Goal: Task Accomplishment & Management: Use online tool/utility

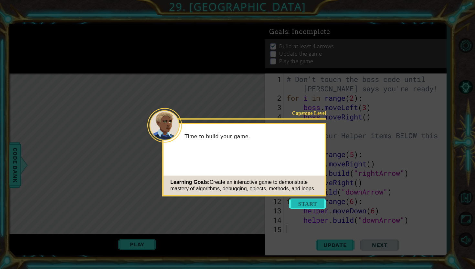
click at [300, 204] on button "Start" at bounding box center [307, 203] width 37 height 10
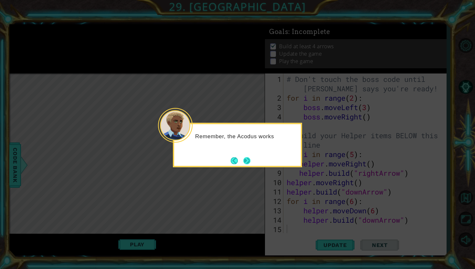
click at [249, 162] on button "Next" at bounding box center [246, 160] width 7 height 7
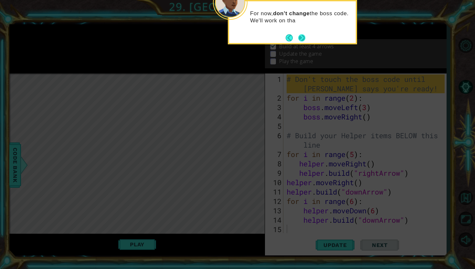
click at [305, 40] on button "Next" at bounding box center [301, 37] width 7 height 7
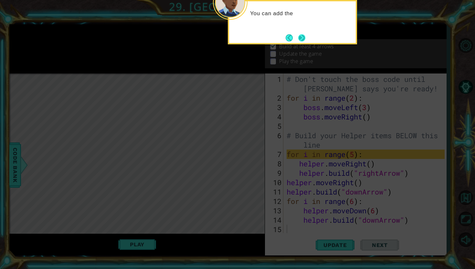
click at [304, 39] on button "Next" at bounding box center [301, 37] width 7 height 7
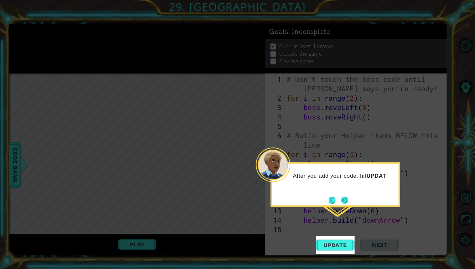
click at [343, 199] on button "Next" at bounding box center [344, 199] width 7 height 7
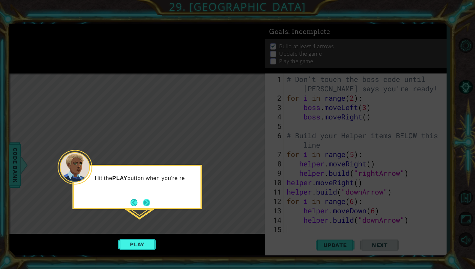
click at [147, 202] on button "Next" at bounding box center [146, 202] width 7 height 7
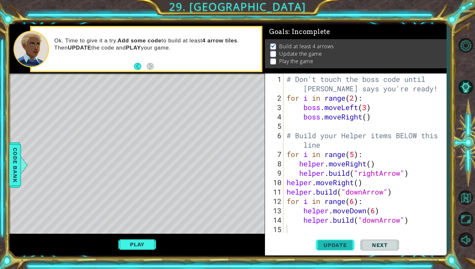
click at [333, 248] on button "Update" at bounding box center [335, 245] width 39 height 18
click at [376, 212] on div "# Don't touch the boss code until [PERSON_NAME] says you're ready! for i in ran…" at bounding box center [366, 167] width 163 height 187
type textarea "helper.moveDown(10)"
click at [332, 249] on button "Update" at bounding box center [335, 245] width 39 height 18
click at [334, 246] on span "Update" at bounding box center [335, 244] width 37 height 6
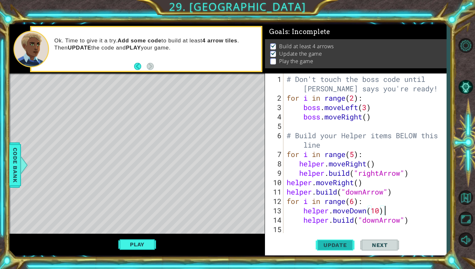
click at [334, 246] on span "Update" at bounding box center [335, 244] width 37 height 6
click at [235, 122] on div "Level Map" at bounding box center [158, 168] width 299 height 190
click at [380, 213] on div "# Don't touch the boss code until [PERSON_NAME] says you're ready! for i in ran…" at bounding box center [366, 167] width 163 height 187
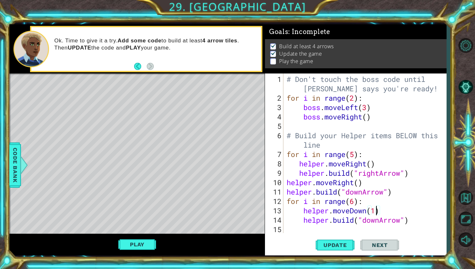
type textarea "helper.moveDown()"
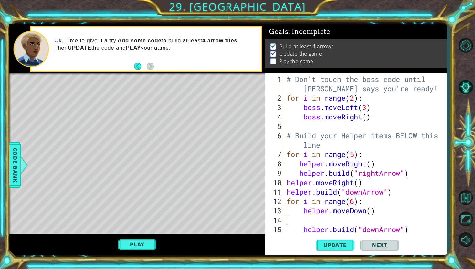
type textarea "helper.moveDown()"
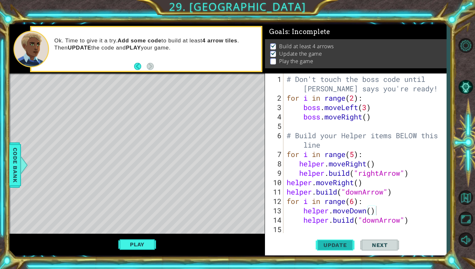
click at [349, 245] on span "Update" at bounding box center [335, 244] width 37 height 6
click at [142, 245] on button "Play" at bounding box center [137, 244] width 38 height 12
click at [370, 244] on span "Next" at bounding box center [380, 245] width 29 height 6
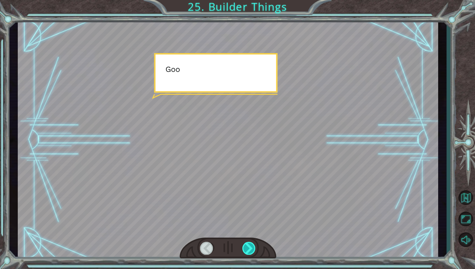
click at [247, 244] on div at bounding box center [249, 247] width 14 height 13
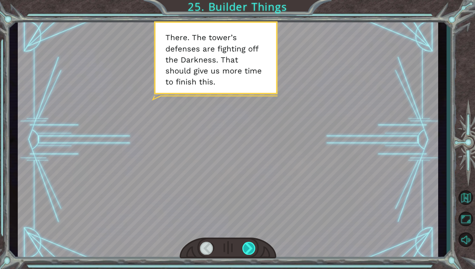
click at [247, 246] on div at bounding box center [249, 247] width 14 height 13
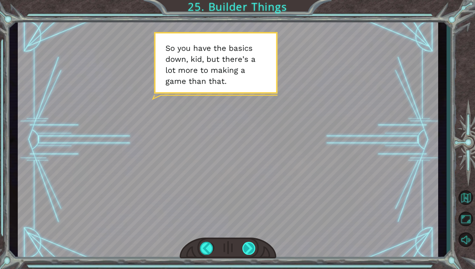
click at [247, 246] on div at bounding box center [249, 247] width 14 height 13
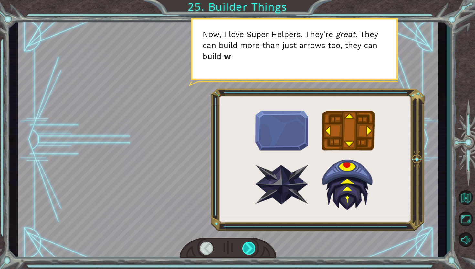
click at [247, 246] on div at bounding box center [249, 247] width 14 height 13
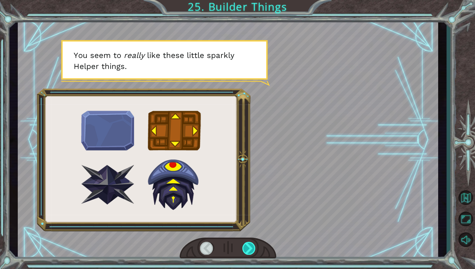
click at [247, 245] on div at bounding box center [249, 247] width 14 height 13
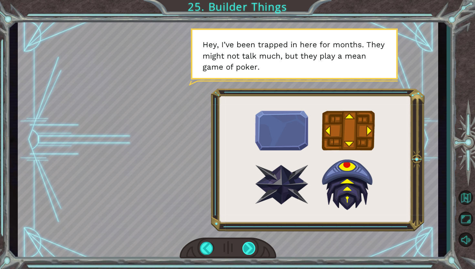
click at [248, 245] on div at bounding box center [249, 247] width 14 height 13
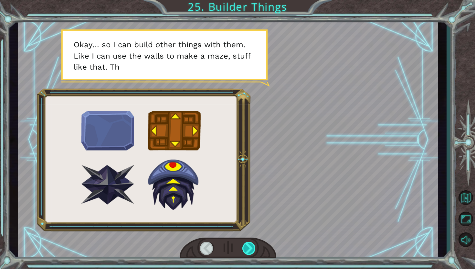
click at [248, 245] on div at bounding box center [249, 247] width 14 height 13
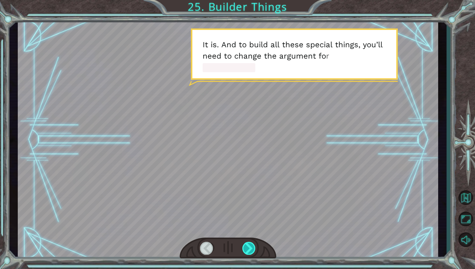
click at [248, 245] on div at bounding box center [249, 247] width 14 height 13
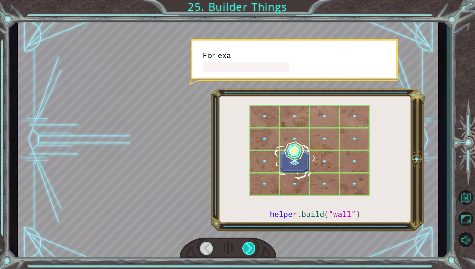
click at [248, 245] on div at bounding box center [249, 247] width 14 height 13
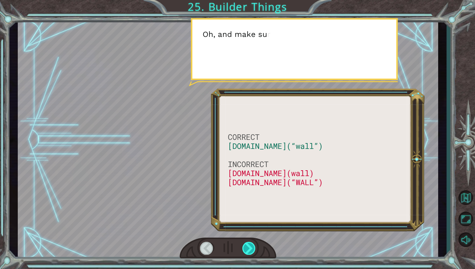
click at [248, 244] on div at bounding box center [249, 247] width 14 height 13
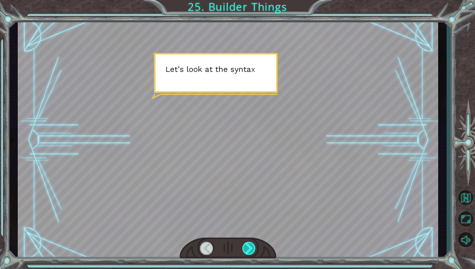
click at [248, 244] on div at bounding box center [249, 247] width 14 height 13
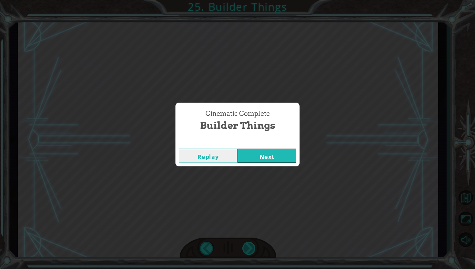
click at [248, 244] on div "Cinematic Complete Builder Things Replay Next" at bounding box center [237, 134] width 475 height 269
click at [277, 157] on button "Next" at bounding box center [267, 155] width 59 height 15
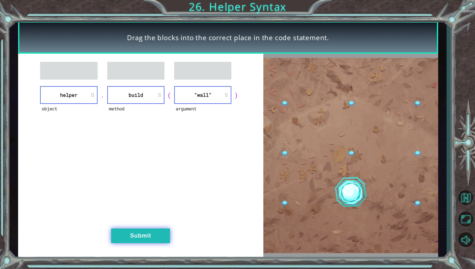
click at [162, 236] on button "Submit" at bounding box center [140, 235] width 59 height 15
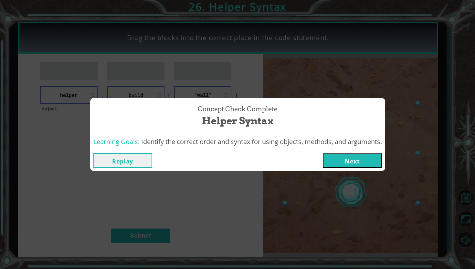
click at [352, 159] on button "Next" at bounding box center [352, 160] width 59 height 15
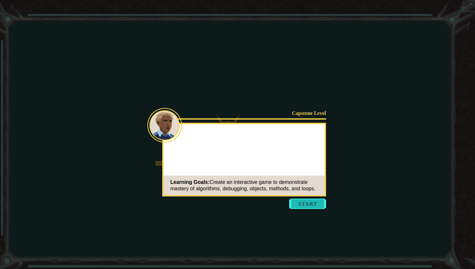
click at [309, 201] on button "Start" at bounding box center [307, 203] width 37 height 10
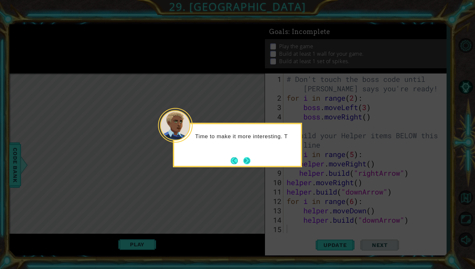
click at [246, 159] on button "Next" at bounding box center [246, 160] width 7 height 7
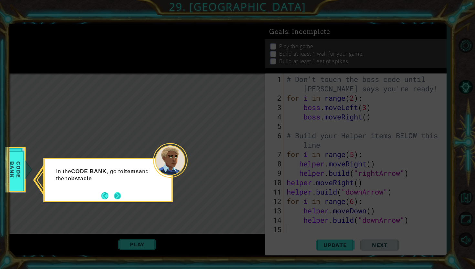
click at [116, 197] on button "Next" at bounding box center [117, 195] width 7 height 7
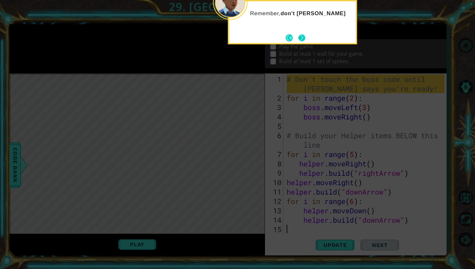
click at [304, 40] on button "Next" at bounding box center [301, 37] width 7 height 7
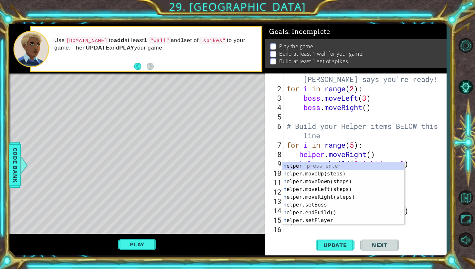
scroll to position [9, 0]
click at [418, 128] on div "# Don't touch the boss code until [PERSON_NAME] says you're ready! for i in ran…" at bounding box center [366, 158] width 163 height 187
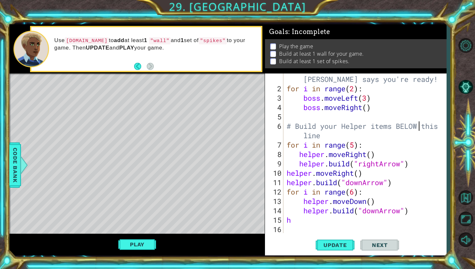
click at [293, 223] on div "# Don't touch the boss code until [PERSON_NAME] says you're ready! for i in ran…" at bounding box center [366, 158] width 163 height 187
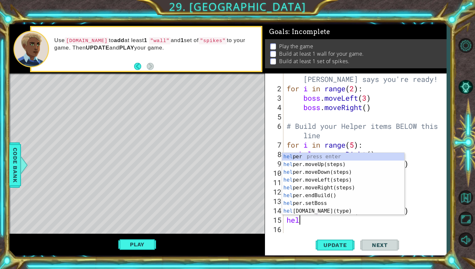
scroll to position [0, 0]
click at [331, 209] on div "hel per press enter hel per.moveUp(steps) press enter hel per.moveDown(steps) p…" at bounding box center [343, 192] width 122 height 78
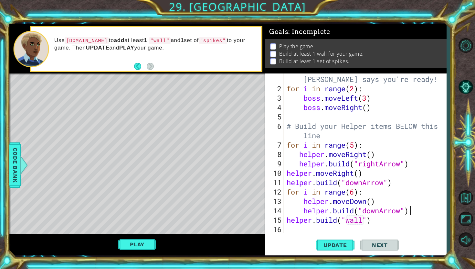
click at [411, 213] on div "# Don't touch the boss code until [PERSON_NAME] says you're ready! for i in ran…" at bounding box center [366, 158] width 163 height 187
type textarea "[DOMAIN_NAME]("downArrow")"
type textarea "r"
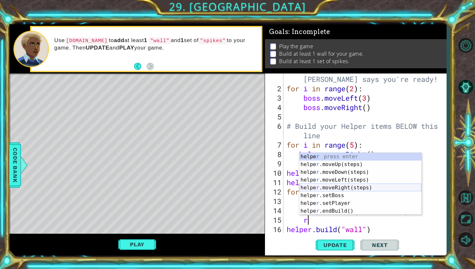
click at [363, 189] on div "helpe r press enter helpe [PERSON_NAME]moveUp(steps) press enter helpe r .moveD…" at bounding box center [360, 192] width 122 height 78
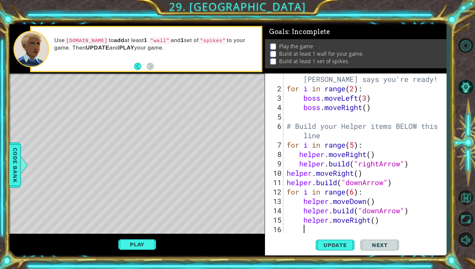
scroll to position [0, 0]
click at [376, 221] on div "# Don't touch the boss code until [PERSON_NAME] says you're ready! for i in ran…" at bounding box center [366, 158] width 163 height 187
type textarea "helper.moveRight(2)"
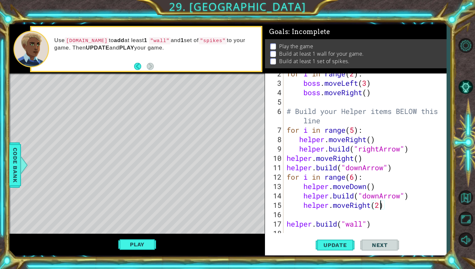
scroll to position [24, 0]
click at [292, 216] on div "for i in range ( 2 ) : boss . moveLeft ( 3 ) boss . moveRight ( ) # Build your …" at bounding box center [366, 158] width 163 height 178
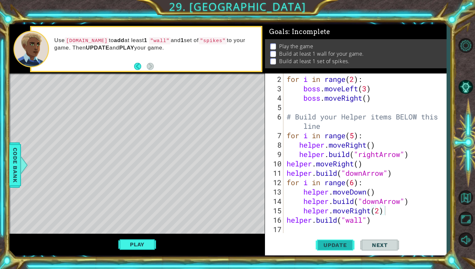
click at [343, 244] on span "Update" at bounding box center [335, 244] width 37 height 6
click at [341, 243] on span "Update" at bounding box center [335, 244] width 37 height 6
drag, startPoint x: 370, startPoint y: 211, endPoint x: 352, endPoint y: 211, distance: 18.1
click at [352, 211] on div "for i in range ( 2 ) : boss . moveLeft ( 3 ) boss . moveRight ( ) # Build your …" at bounding box center [366, 163] width 163 height 178
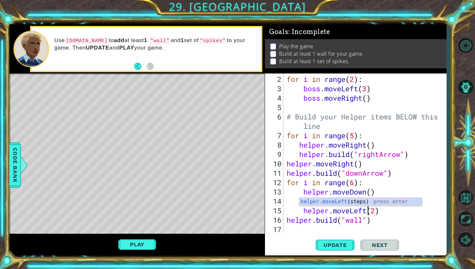
scroll to position [0, 4]
click at [338, 243] on span "Update" at bounding box center [335, 244] width 37 height 6
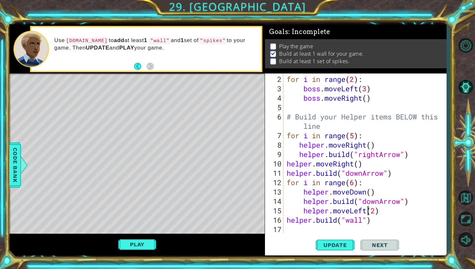
click at [304, 212] on div "for i in range ( 2 ) : boss . moveLeft ( 3 ) boss . moveRight ( ) # Build your …" at bounding box center [366, 163] width 163 height 178
click at [343, 247] on span "Update" at bounding box center [335, 244] width 37 height 6
click at [372, 221] on div "for i in range ( 2 ) : boss . moveLeft ( 3 ) boss . moveRight ( ) # Build your …" at bounding box center [366, 163] width 163 height 178
type textarea "[DOMAIN_NAME]("wall")"
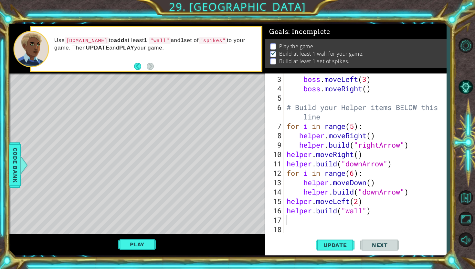
type textarea "m"
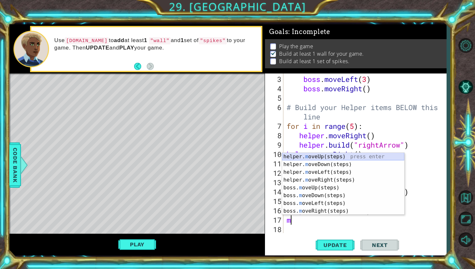
click at [321, 157] on div "helper. m oveUp(steps) press enter helper. m oveDown(steps) press enter helper.…" at bounding box center [343, 192] width 122 height 78
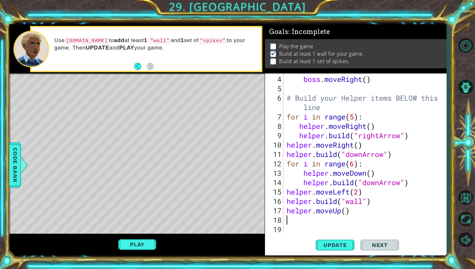
scroll to position [37, 0]
click at [347, 216] on div "boss . moveRight ( ) # Build your Helper items BELOW this line for i in range (…" at bounding box center [366, 163] width 163 height 178
click at [347, 213] on div "boss . moveRight ( ) # Build your Helper items BELOW this line for i in range (…" at bounding box center [366, 163] width 163 height 178
type textarea "helper.moveUp(4)"
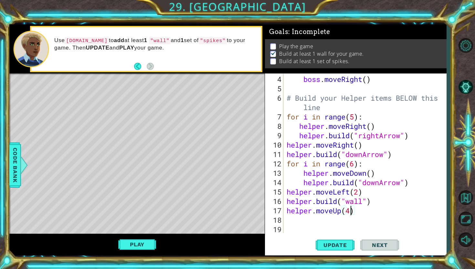
click at [349, 222] on div "boss . moveRight ( ) # Build your Helper items BELOW this line for i in range (…" at bounding box center [366, 163] width 163 height 178
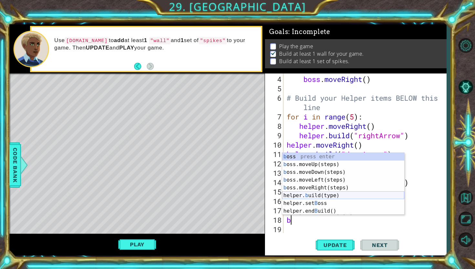
click at [340, 197] on div "b oss press enter b oss.moveUp(steps) press enter b oss.moveDown(steps) press e…" at bounding box center [343, 192] width 122 height 78
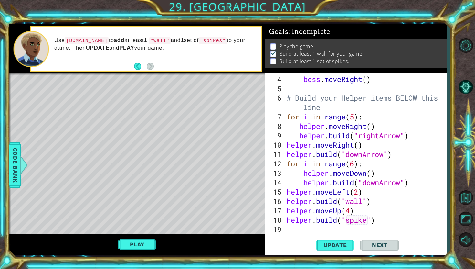
scroll to position [0, 4]
click at [342, 241] on span "Update" at bounding box center [335, 244] width 37 height 6
click at [147, 242] on button "Play" at bounding box center [137, 244] width 38 height 12
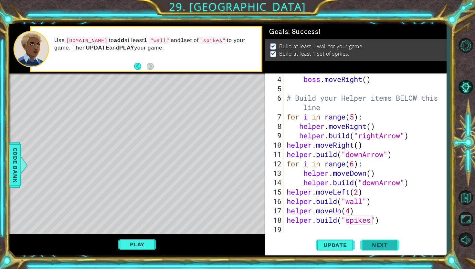
click at [369, 245] on span "Next" at bounding box center [380, 244] width 29 height 6
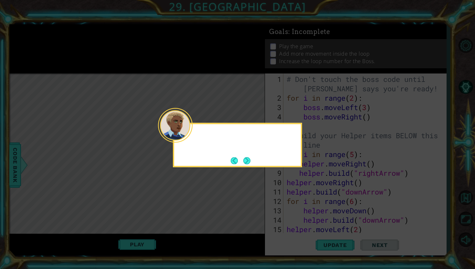
scroll to position [0, 0]
click at [249, 159] on button "Next" at bounding box center [246, 160] width 7 height 7
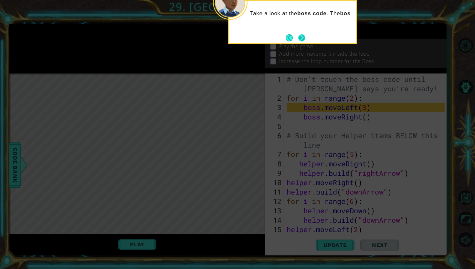
click at [300, 37] on button "Next" at bounding box center [301, 37] width 7 height 7
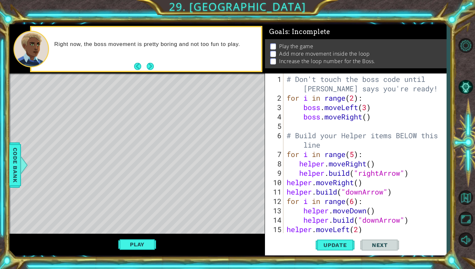
click at [354, 99] on div "# Don't touch the boss code until [PERSON_NAME] says you're ready! for i in ran…" at bounding box center [366, 167] width 163 height 187
click at [367, 110] on div "# Don't touch the boss code until [PERSON_NAME] says you're ready! for i in ran…" at bounding box center [366, 167] width 163 height 187
click at [368, 117] on div "# Don't touch the boss code until [PERSON_NAME] says you're ready! for i in ran…" at bounding box center [366, 167] width 163 height 187
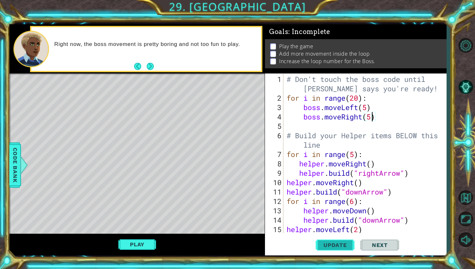
type textarea "boss.moveRight(5)"
click at [342, 248] on button "Update" at bounding box center [335, 245] width 39 height 18
click at [147, 65] on button "Next" at bounding box center [150, 66] width 7 height 7
click at [335, 241] on span "Update" at bounding box center [335, 244] width 37 height 6
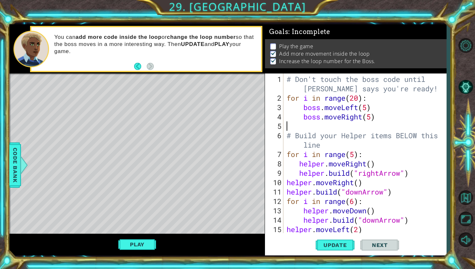
click at [379, 124] on div "# Don't touch the boss code until [PERSON_NAME] says you're ready! for i in ran…" at bounding box center [366, 167] width 163 height 187
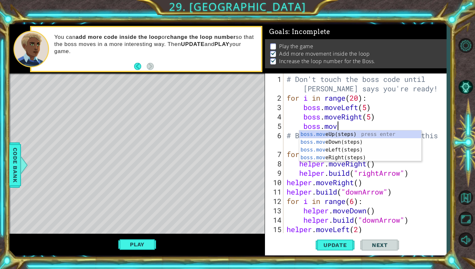
scroll to position [0, 2]
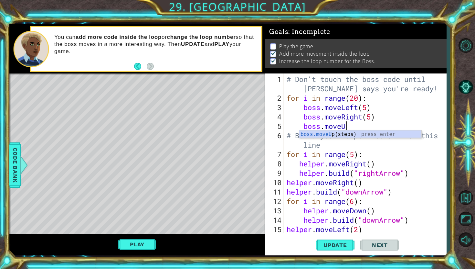
type textarea "boss.moveUp"
click at [364, 134] on div "boss.moveUp (steps) press enter" at bounding box center [360, 141] width 122 height 23
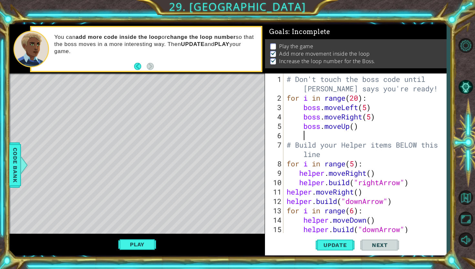
scroll to position [0, 0]
click at [355, 129] on div "# Don't touch the boss code until [PERSON_NAME] says you're ready! for i in ran…" at bounding box center [366, 167] width 163 height 187
type textarea "boss.moveUp(5)"
click at [347, 245] on span "Update" at bounding box center [335, 244] width 37 height 6
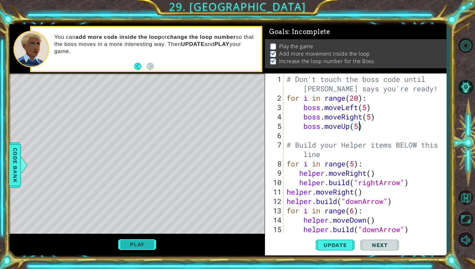
click at [153, 246] on button "Play" at bounding box center [137, 244] width 38 height 12
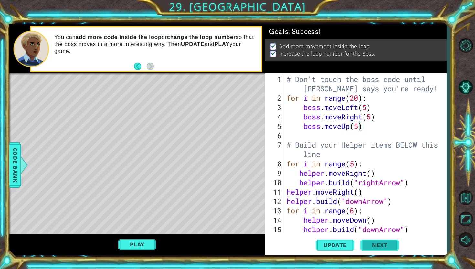
click at [367, 243] on span "Next" at bounding box center [380, 246] width 29 height 6
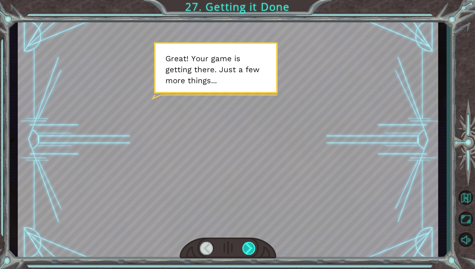
click at [249, 249] on div at bounding box center [249, 247] width 14 height 13
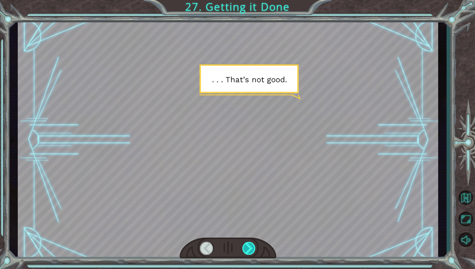
click at [249, 247] on div at bounding box center [249, 247] width 14 height 13
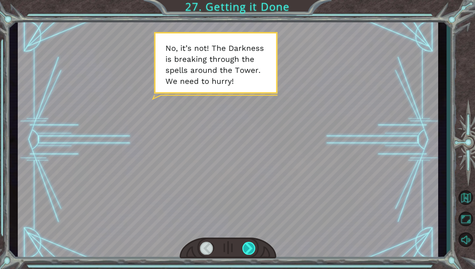
click at [249, 247] on div at bounding box center [249, 247] width 14 height 13
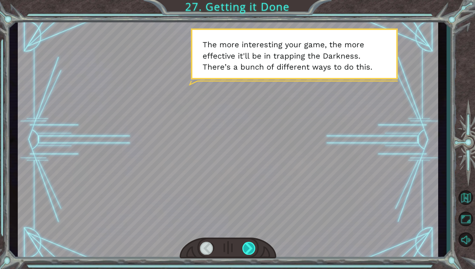
click at [249, 245] on div at bounding box center [249, 247] width 14 height 13
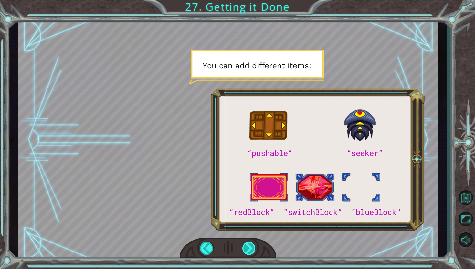
click at [249, 245] on div at bounding box center [249, 247] width 14 height 13
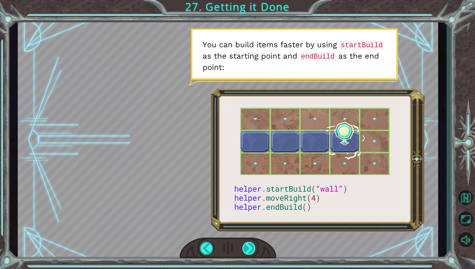
click at [250, 244] on div at bounding box center [249, 247] width 14 height 13
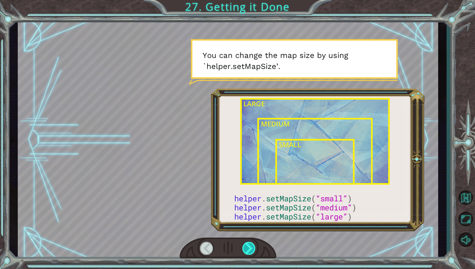
click at [252, 249] on div at bounding box center [249, 247] width 14 height 13
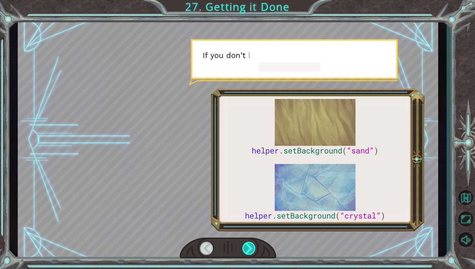
click at [252, 249] on div at bounding box center [249, 247] width 14 height 13
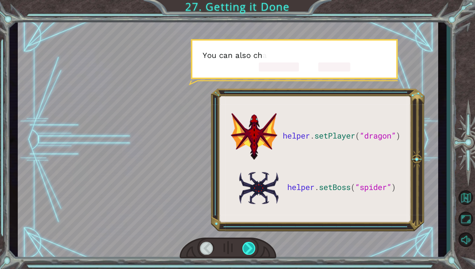
click at [252, 249] on div at bounding box center [249, 247] width 14 height 13
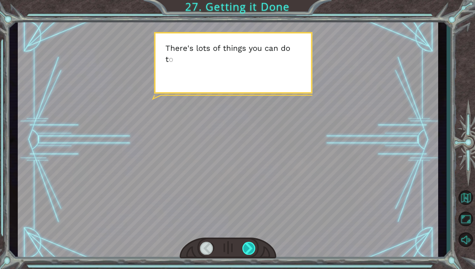
click at [254, 247] on div at bounding box center [249, 247] width 14 height 13
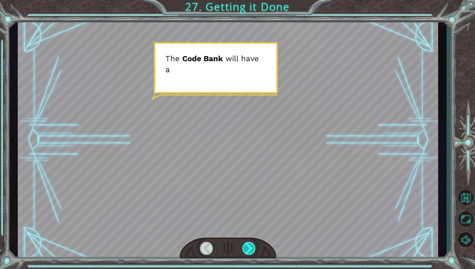
click at [254, 247] on div at bounding box center [249, 247] width 14 height 13
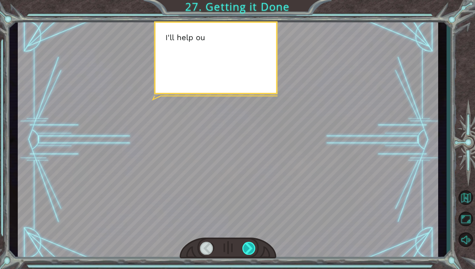
click at [254, 247] on div at bounding box center [249, 247] width 14 height 13
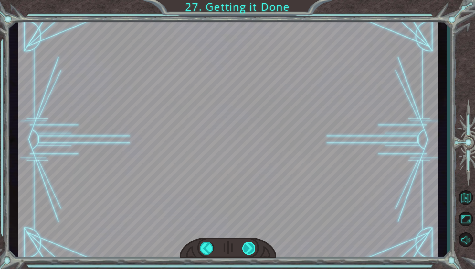
click at [254, 0] on div "helper . setPlayer ( “dragon” ) helper . setBoss ( “spider” ) G r e a t ! Y o u…" at bounding box center [237, 0] width 475 height 0
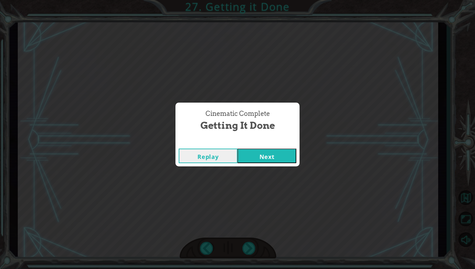
click at [266, 158] on button "Next" at bounding box center [267, 155] width 59 height 15
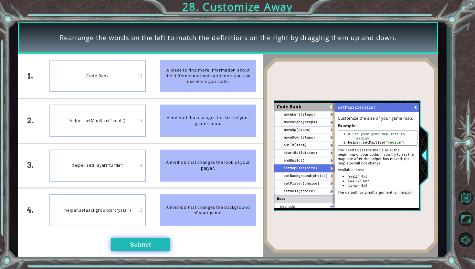
click at [138, 240] on button "Submit" at bounding box center [140, 244] width 59 height 13
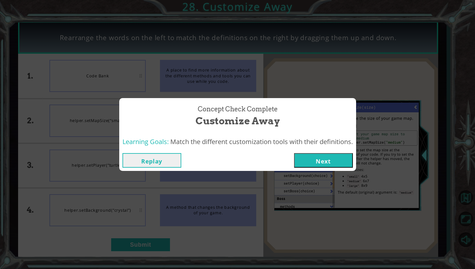
click at [315, 158] on button "Next" at bounding box center [323, 160] width 59 height 15
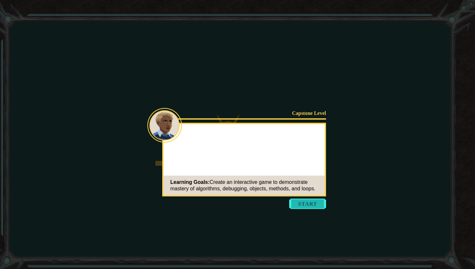
click at [295, 206] on button "Start" at bounding box center [307, 203] width 37 height 10
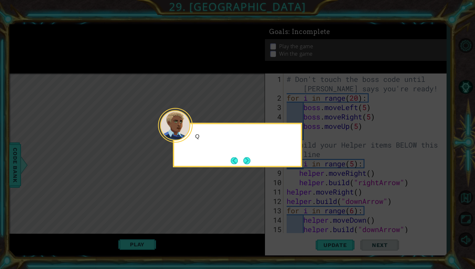
scroll to position [47, 0]
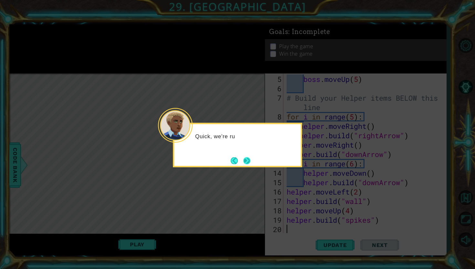
click at [245, 159] on button "Next" at bounding box center [246, 160] width 7 height 7
click at [246, 159] on button "Next" at bounding box center [246, 160] width 7 height 7
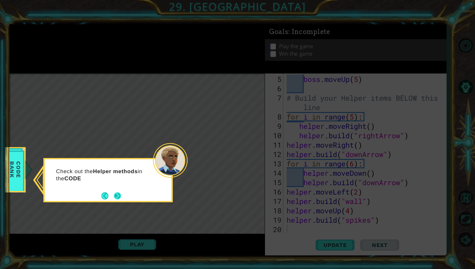
click at [121, 198] on button "Next" at bounding box center [117, 195] width 7 height 7
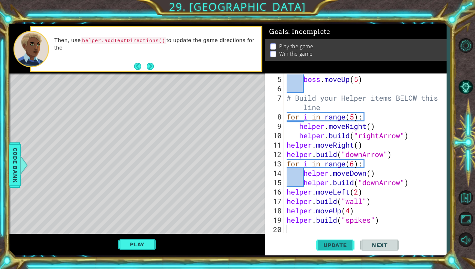
click at [321, 242] on span "Update" at bounding box center [335, 244] width 37 height 6
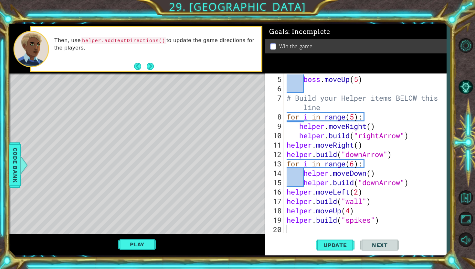
click at [319, 230] on div "boss . moveUp ( 5 ) # Build your Helper items BELOW this line for i in range ( …" at bounding box center [366, 163] width 163 height 178
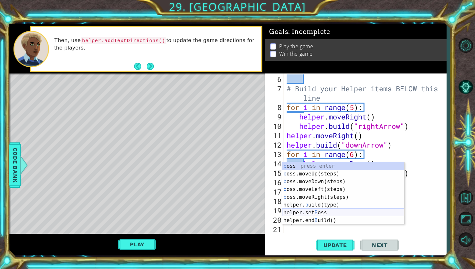
click at [325, 213] on div "b oss press enter b oss.moveUp(steps) press enter b oss.moveDown(steps) press e…" at bounding box center [343, 201] width 122 height 78
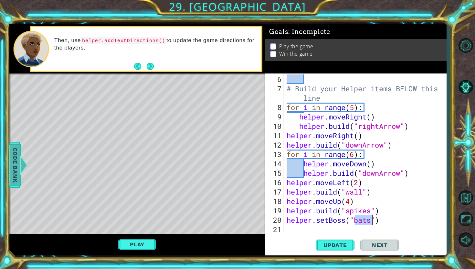
type textarea "helper.setBoss("bats")"
click at [20, 162] on div at bounding box center [24, 164] width 8 height 19
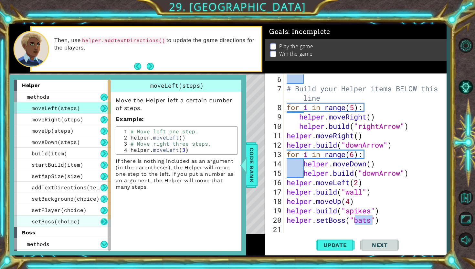
click at [103, 220] on button at bounding box center [104, 221] width 7 height 7
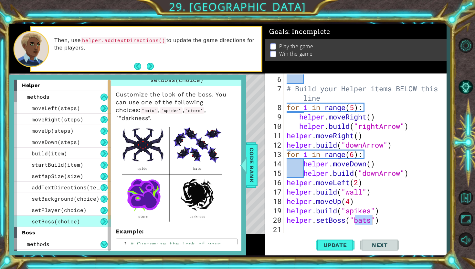
scroll to position [5, 0]
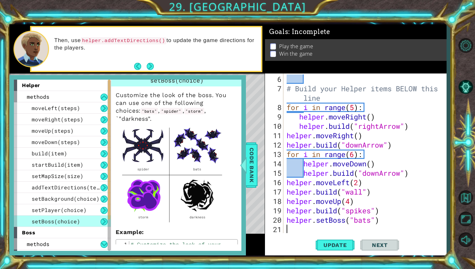
click at [397, 228] on div "# Build your Helper items BELOW this line for i in range ( 5 ) : helper . moveR…" at bounding box center [366, 163] width 163 height 178
click at [343, 244] on span "Update" at bounding box center [335, 244] width 37 height 6
click at [103, 209] on button at bounding box center [104, 210] width 7 height 7
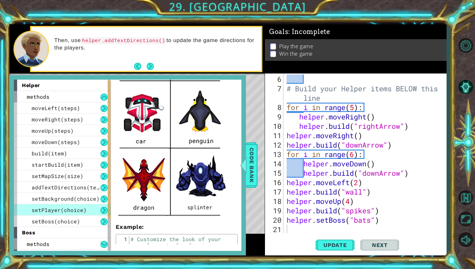
scroll to position [166, 0]
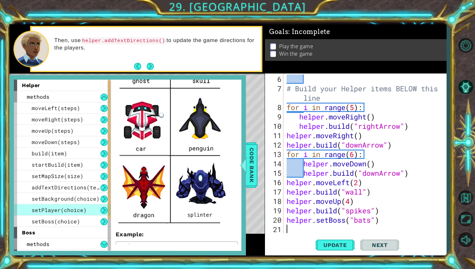
click at [323, 228] on div "# Build your Helper items BELOW this line for i in range ( 5 ) : helper . moveR…" at bounding box center [366, 163] width 163 height 178
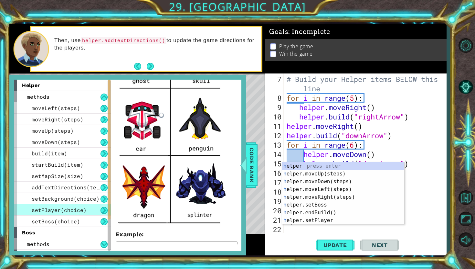
scroll to position [66, 0]
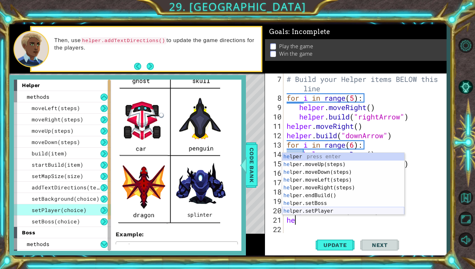
click at [331, 210] on div "he lper press enter he lper.moveUp(steps) press enter he lper.moveDown(steps) p…" at bounding box center [343, 192] width 122 height 78
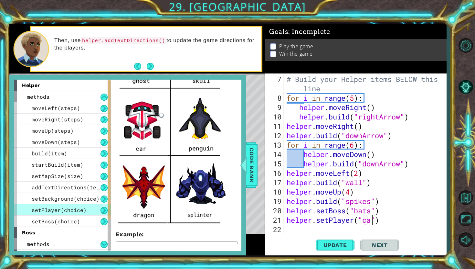
scroll to position [0, 4]
type textarea "helper.setPlayer("car")"
click at [343, 246] on span "Update" at bounding box center [335, 244] width 37 height 6
click at [253, 167] on span "Code Bank" at bounding box center [252, 164] width 10 height 39
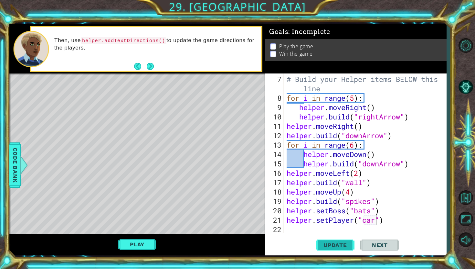
click at [340, 245] on span "Update" at bounding box center [335, 244] width 37 height 6
click at [145, 243] on button "Play" at bounding box center [137, 244] width 38 height 12
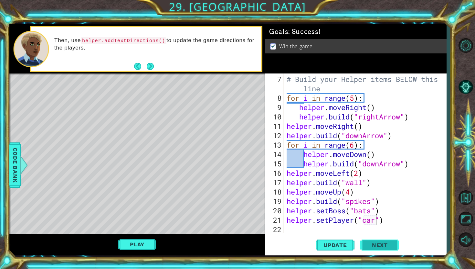
click at [374, 247] on button "Next" at bounding box center [379, 245] width 39 height 18
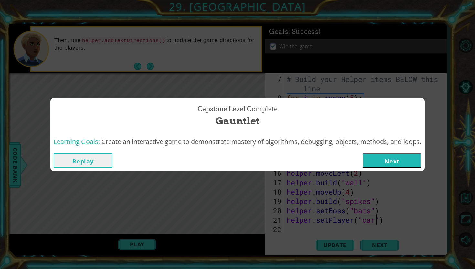
click at [383, 163] on button "Next" at bounding box center [392, 160] width 59 height 15
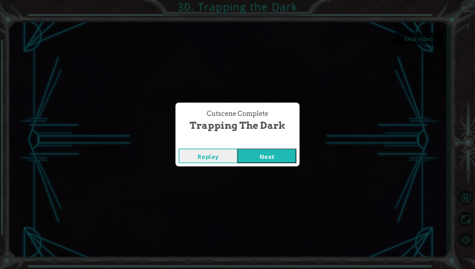
click at [267, 157] on button "Next" at bounding box center [267, 155] width 59 height 15
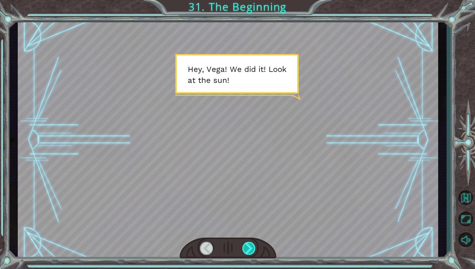
click at [250, 244] on div at bounding box center [249, 247] width 14 height 13
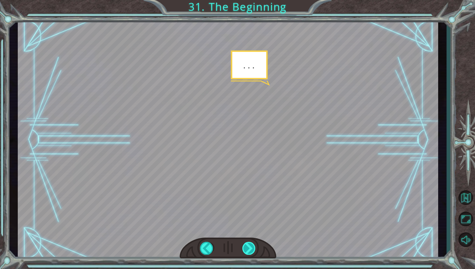
click at [250, 244] on div at bounding box center [249, 247] width 14 height 13
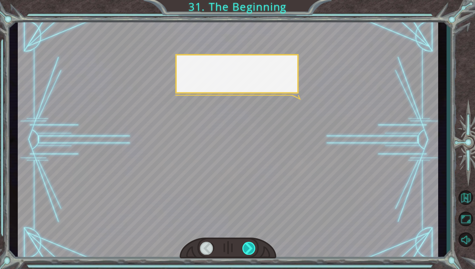
click at [250, 245] on div at bounding box center [249, 247] width 14 height 13
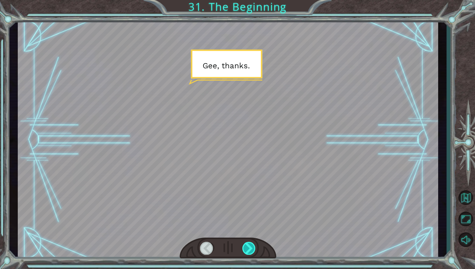
click at [250, 245] on div at bounding box center [249, 247] width 14 height 13
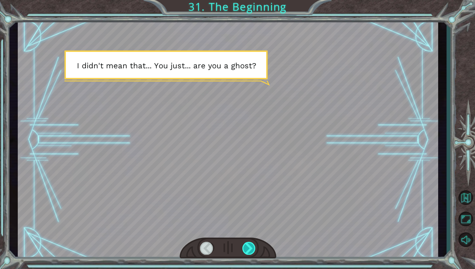
click at [250, 245] on div at bounding box center [249, 247] width 14 height 13
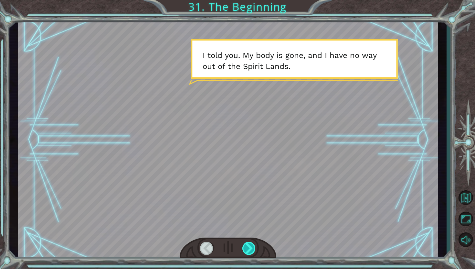
click at [250, 245] on div at bounding box center [249, 247] width 14 height 13
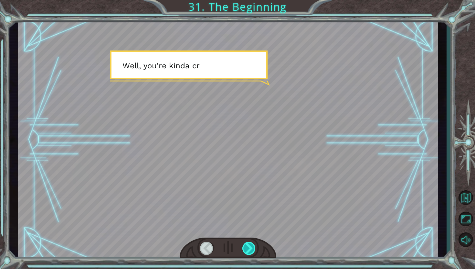
click at [250, 246] on div at bounding box center [249, 247] width 14 height 13
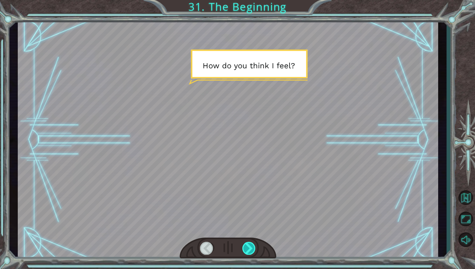
click at [250, 246] on div at bounding box center [249, 247] width 14 height 13
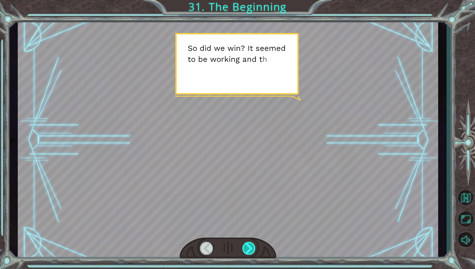
click at [250, 246] on div at bounding box center [249, 247] width 14 height 13
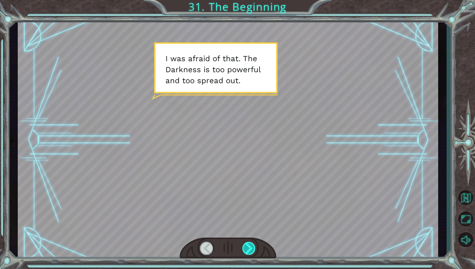
click at [250, 246] on div at bounding box center [249, 247] width 14 height 13
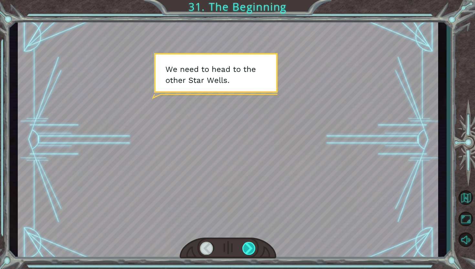
click at [250, 246] on div at bounding box center [249, 247] width 14 height 13
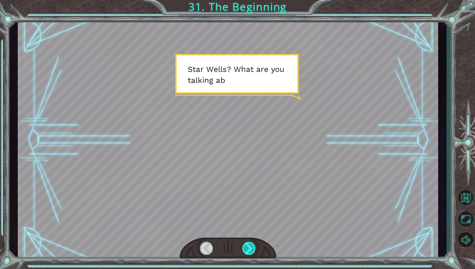
click at [250, 246] on div at bounding box center [249, 247] width 14 height 13
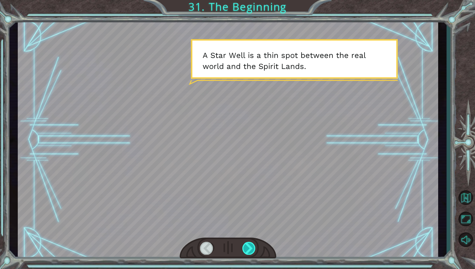
click at [250, 246] on div at bounding box center [249, 247] width 14 height 13
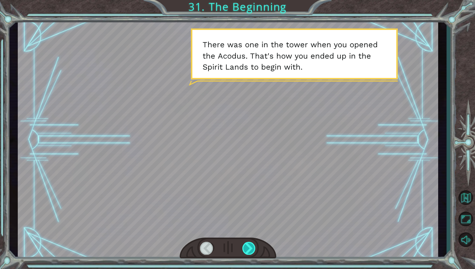
click at [250, 246] on div at bounding box center [249, 247] width 14 height 13
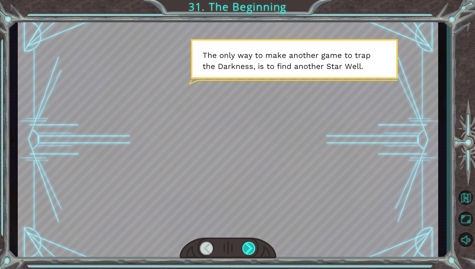
click at [250, 246] on div at bounding box center [249, 247] width 14 height 13
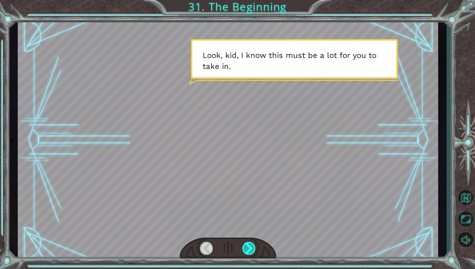
click at [250, 246] on div at bounding box center [249, 247] width 14 height 13
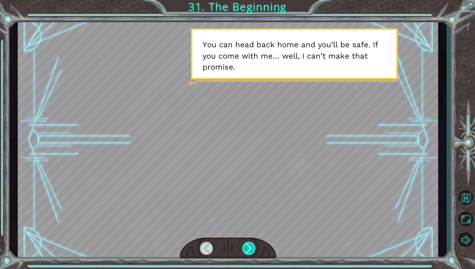
click at [250, 246] on div at bounding box center [249, 247] width 14 height 13
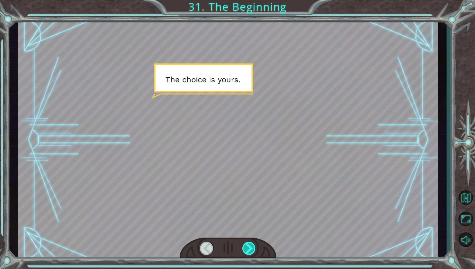
click at [251, 245] on div at bounding box center [249, 247] width 14 height 13
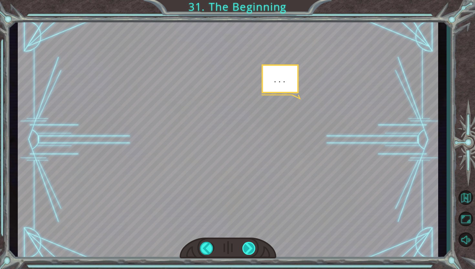
click at [251, 245] on div at bounding box center [249, 247] width 14 height 13
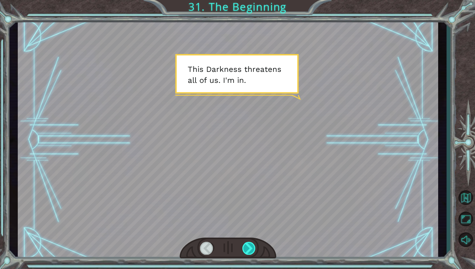
click at [251, 245] on div at bounding box center [249, 247] width 14 height 13
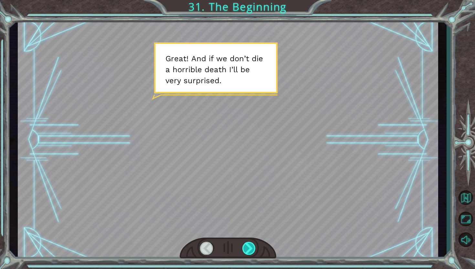
click at [251, 245] on div at bounding box center [249, 247] width 14 height 13
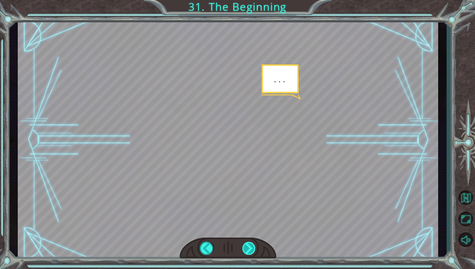
click at [251, 245] on div at bounding box center [249, 247] width 14 height 13
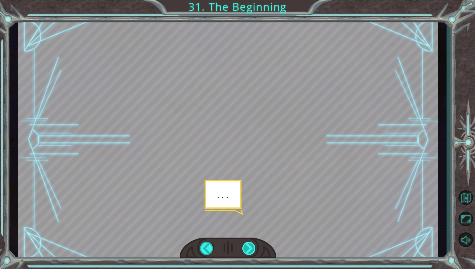
click at [251, 245] on div at bounding box center [249, 247] width 14 height 13
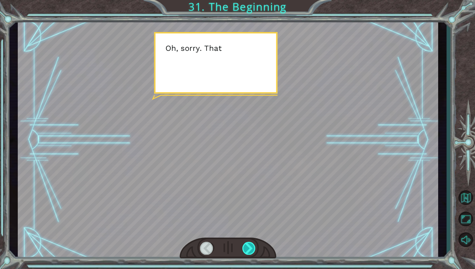
click at [251, 246] on div at bounding box center [249, 247] width 14 height 13
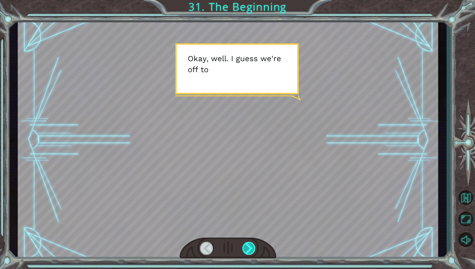
click at [251, 246] on div at bounding box center [249, 247] width 14 height 13
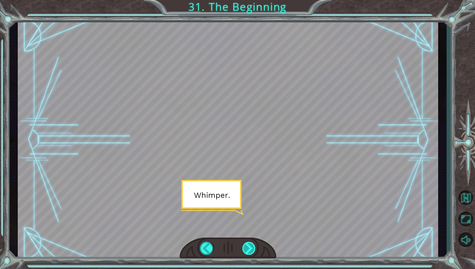
click at [251, 246] on div at bounding box center [249, 247] width 14 height 13
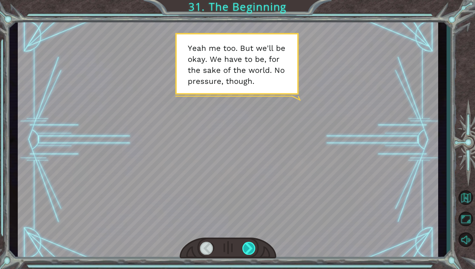
click at [251, 246] on div at bounding box center [249, 247] width 14 height 13
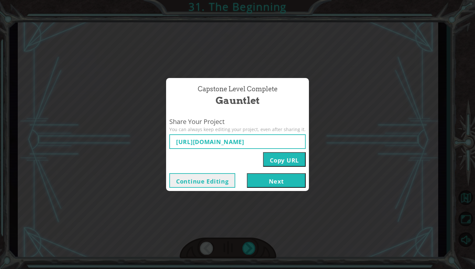
type input "[URL][DOMAIN_NAME]"
click at [262, 181] on button "Next" at bounding box center [276, 180] width 59 height 15
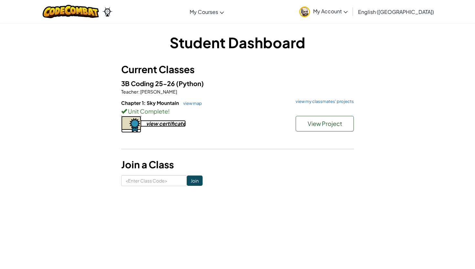
click at [169, 124] on div "view certificate" at bounding box center [166, 123] width 40 height 7
click at [327, 126] on span "View Project" at bounding box center [325, 123] width 35 height 7
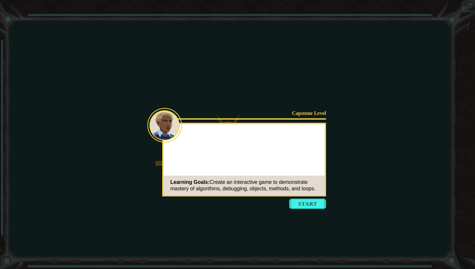
click at [299, 202] on button "Start" at bounding box center [307, 203] width 37 height 10
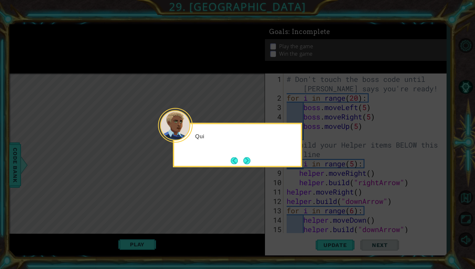
scroll to position [66, 0]
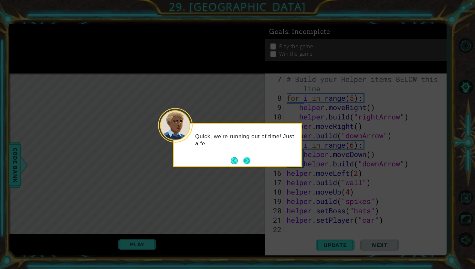
click at [250, 162] on button "Next" at bounding box center [246, 160] width 7 height 7
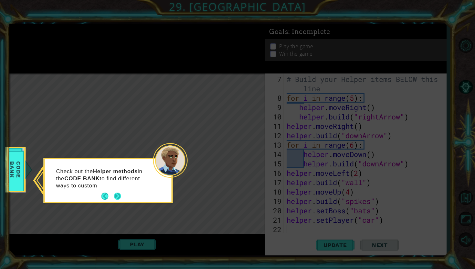
click at [120, 195] on button "Next" at bounding box center [117, 195] width 7 height 7
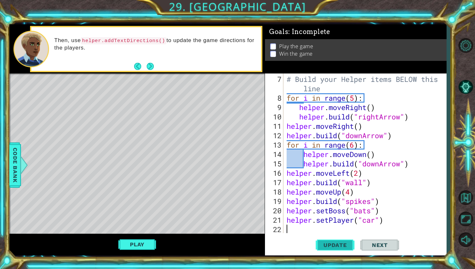
click at [338, 246] on span "Update" at bounding box center [335, 244] width 37 height 6
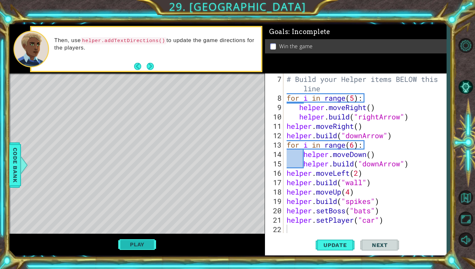
click at [137, 244] on button "Play" at bounding box center [137, 244] width 38 height 12
click at [384, 241] on button "Next" at bounding box center [379, 245] width 39 height 18
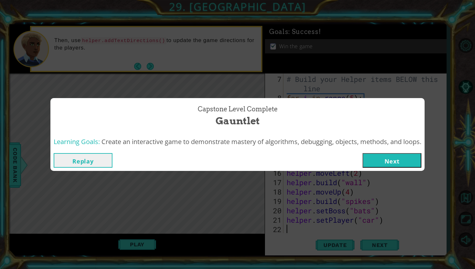
click at [386, 164] on button "Next" at bounding box center [392, 160] width 59 height 15
